Goal: Navigation & Orientation: Find specific page/section

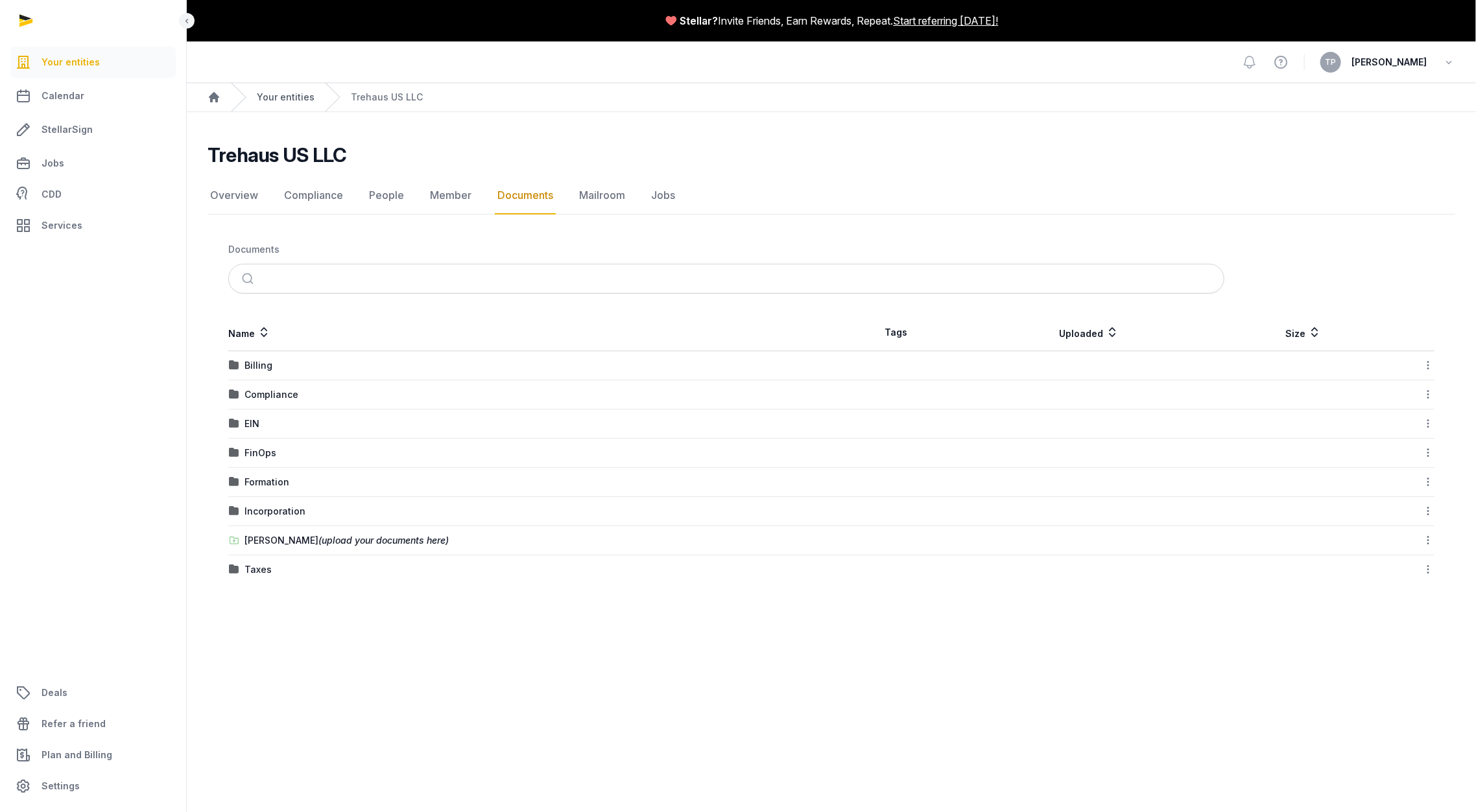
click at [271, 98] on link "Your entities" at bounding box center [286, 97] width 58 height 13
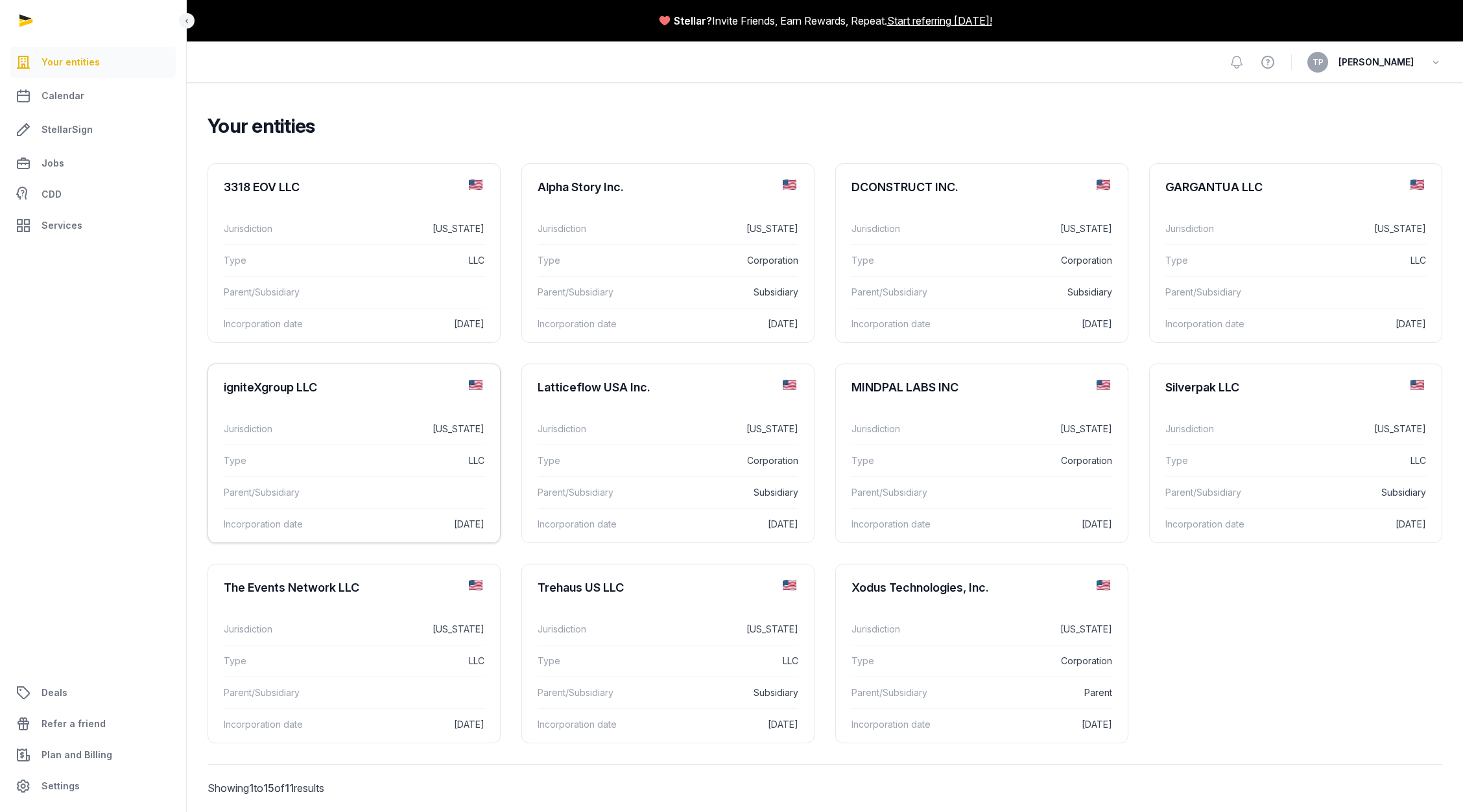
click at [414, 466] on dd "LLC" at bounding box center [409, 461] width 151 height 16
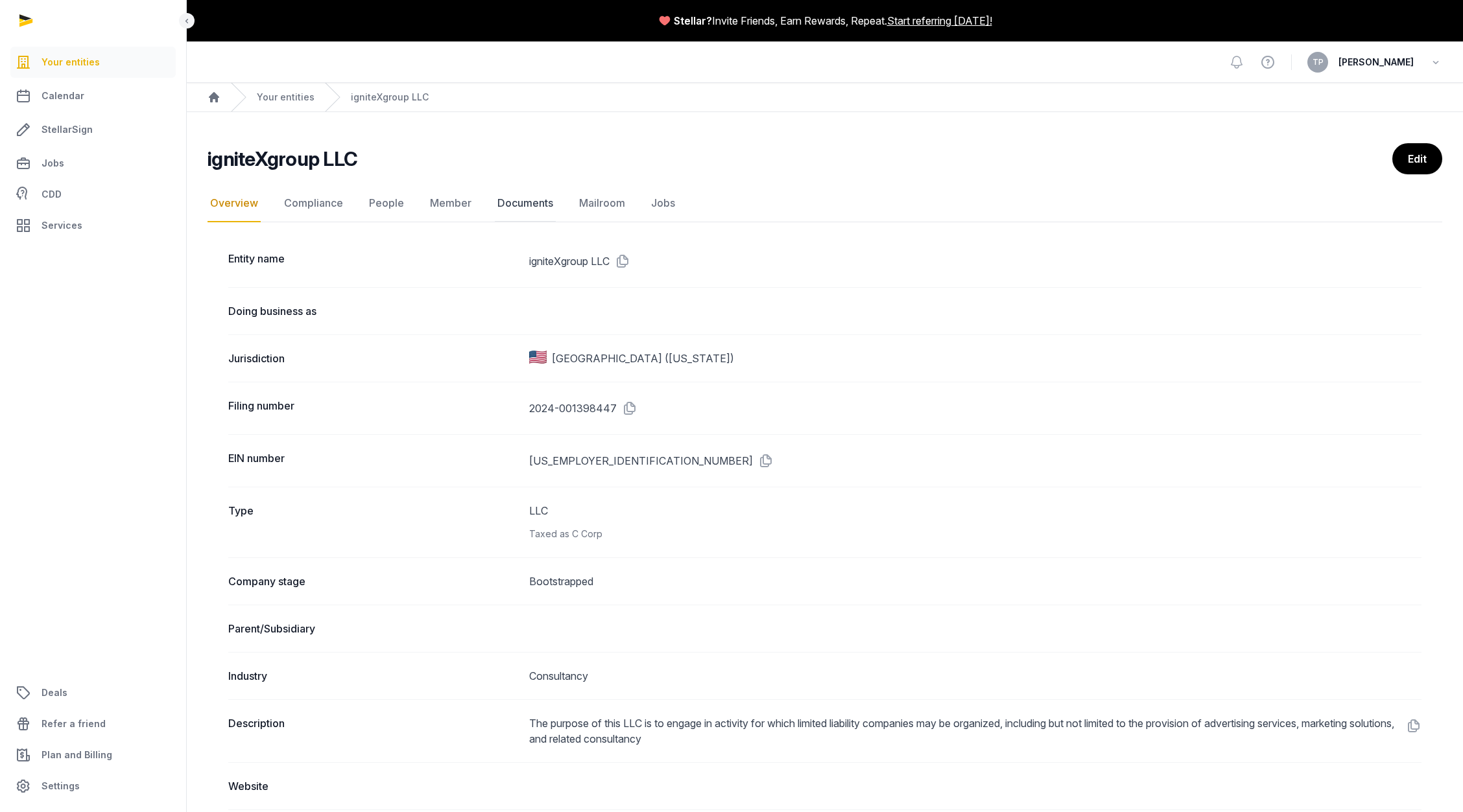
click at [516, 199] on link "Documents" at bounding box center [525, 204] width 61 height 38
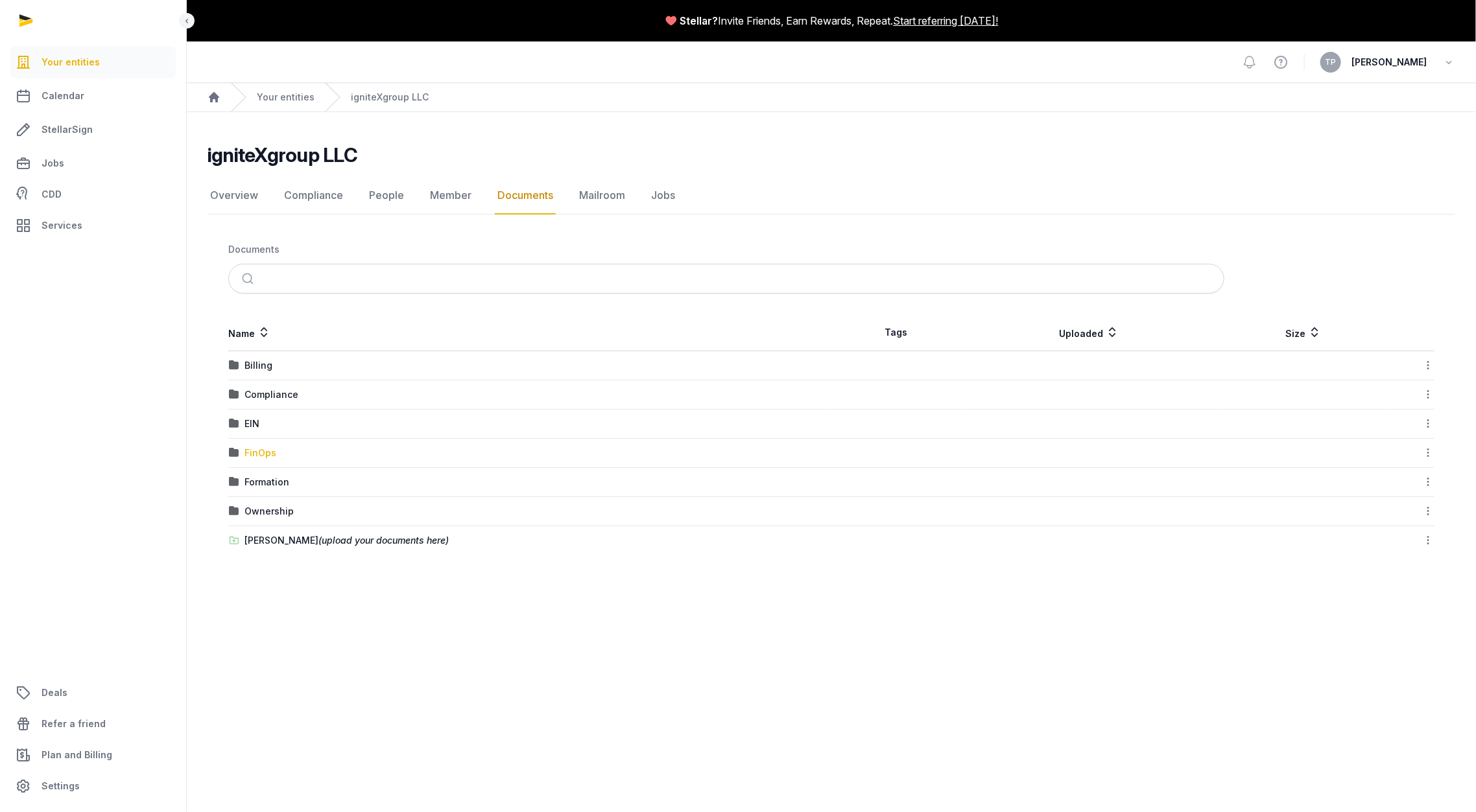
click at [264, 447] on div "FinOps" at bounding box center [261, 452] width 32 height 13
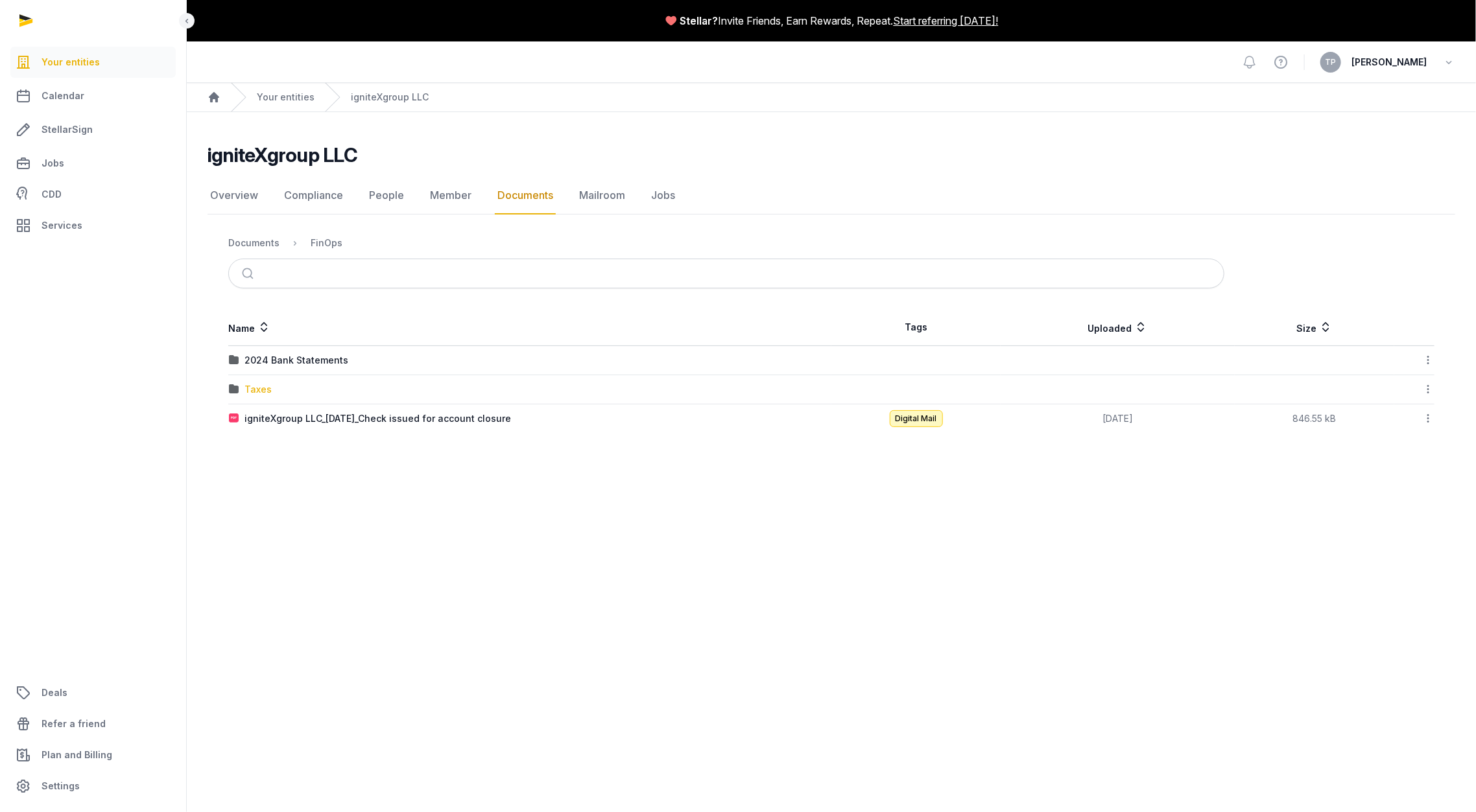
click at [256, 385] on div "Taxes" at bounding box center [258, 390] width 27 height 13
click at [327, 446] on div "2024 Tax Return Extension.pdf" at bounding box center [315, 447] width 140 height 13
